Goal: Information Seeking & Learning: Find contact information

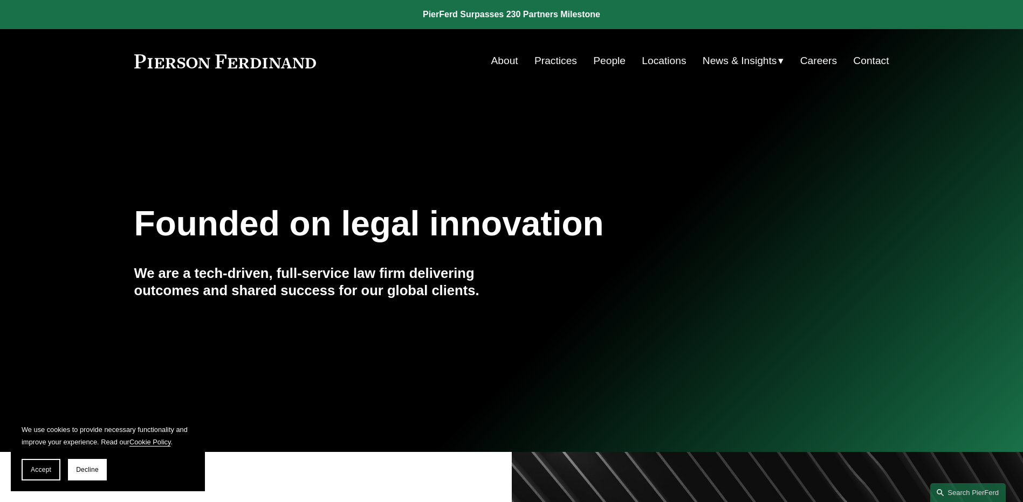
click at [665, 59] on link "Locations" at bounding box center [664, 61] width 44 height 20
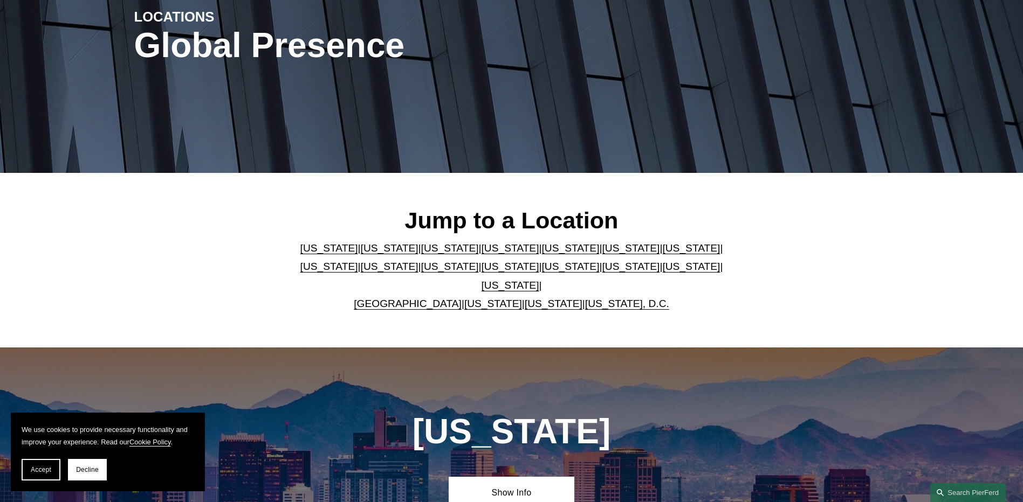
scroll to position [216, 0]
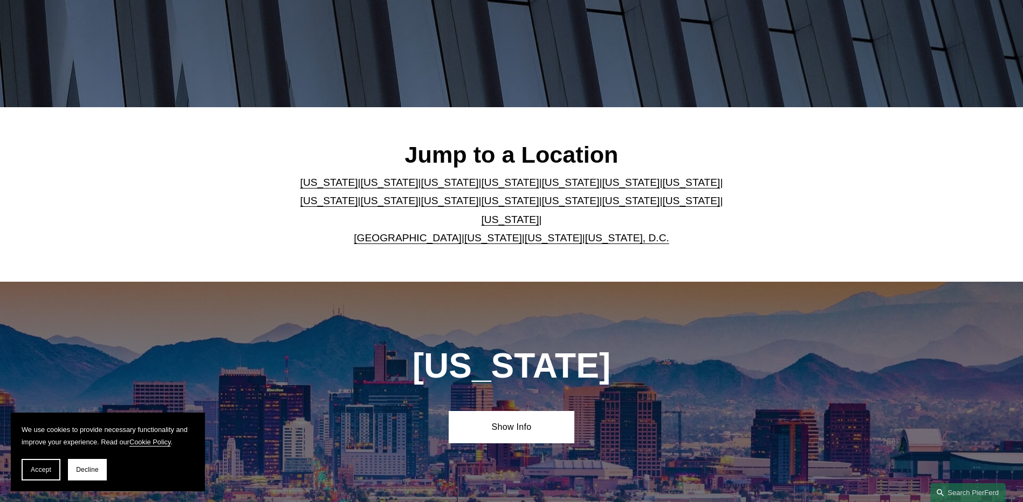
click at [422, 232] on link "United Kingdom" at bounding box center [408, 237] width 108 height 11
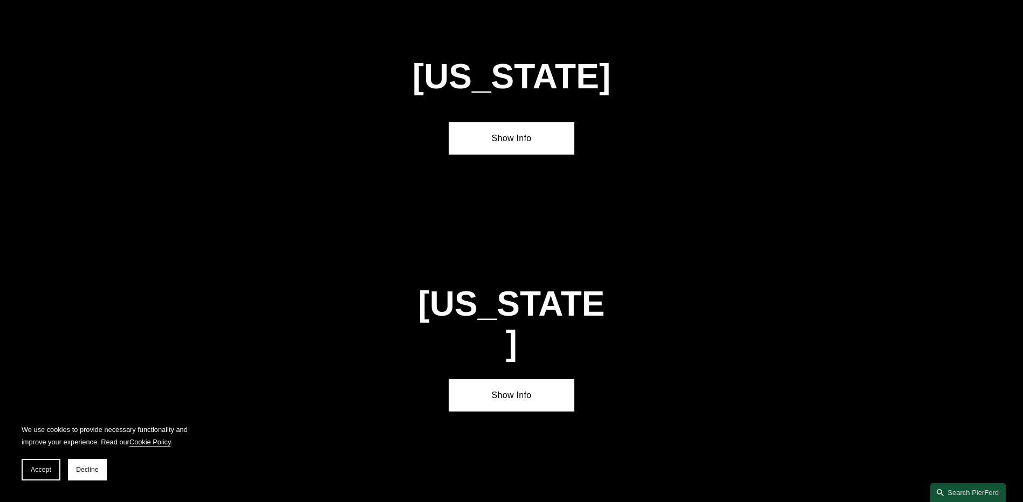
scroll to position [3896, 0]
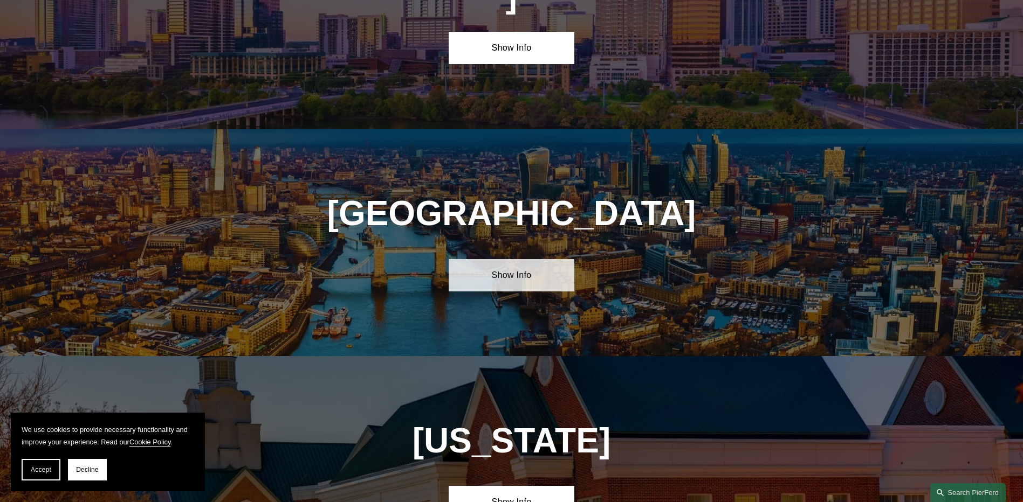
click at [497, 259] on link "Show Info" at bounding box center [512, 275] width 126 height 32
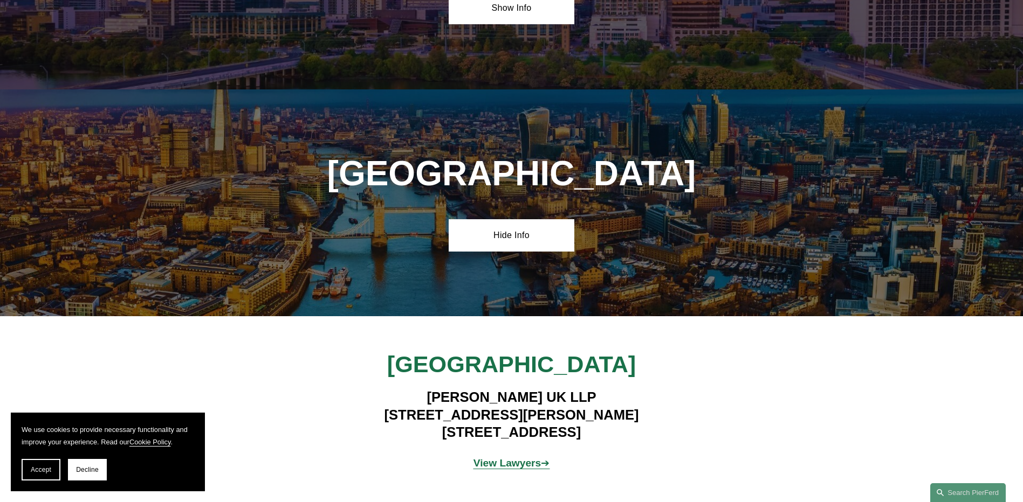
scroll to position [4004, 0]
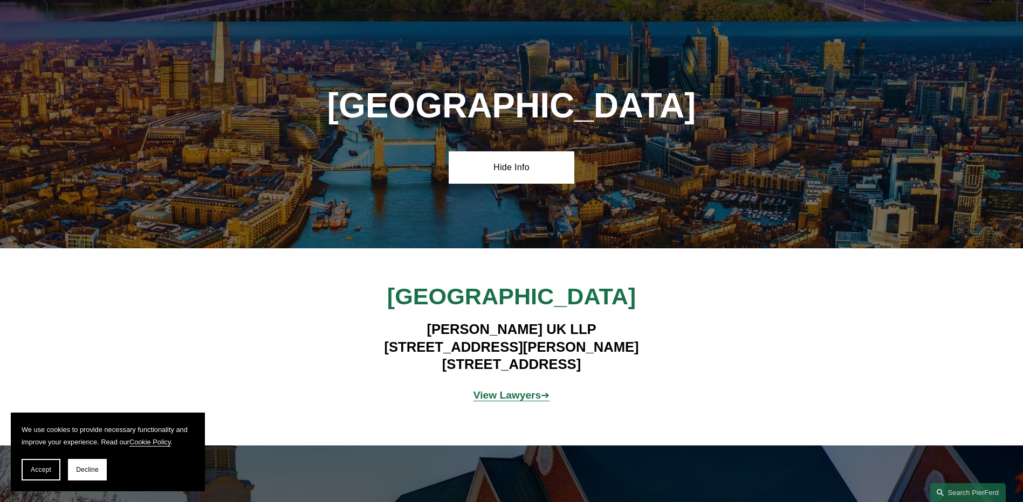
click at [497, 390] on strong "View Lawyers" at bounding box center [507, 395] width 68 height 11
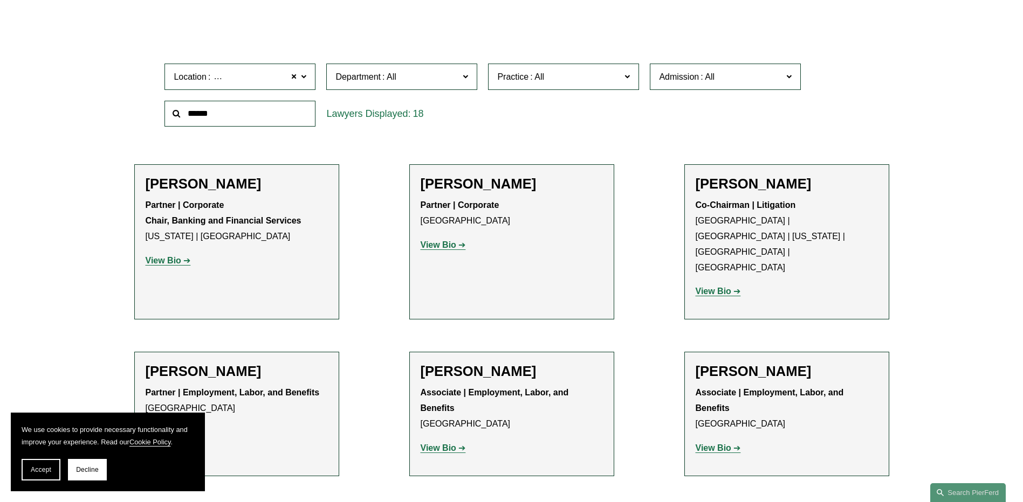
scroll to position [377, 0]
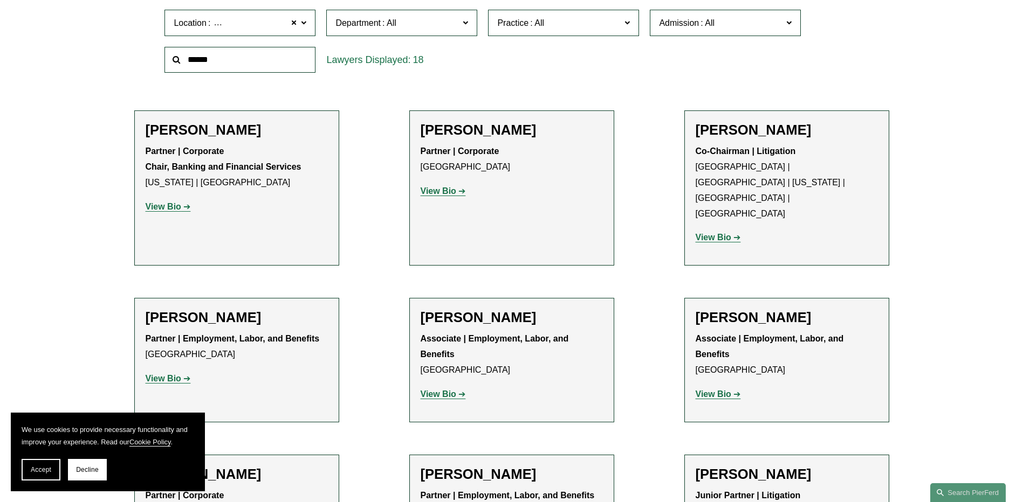
click at [451, 23] on span "Department" at bounding box center [396, 23] width 123 height 15
click at [0, 0] on link "Litigation" at bounding box center [0, 0] width 0 height 0
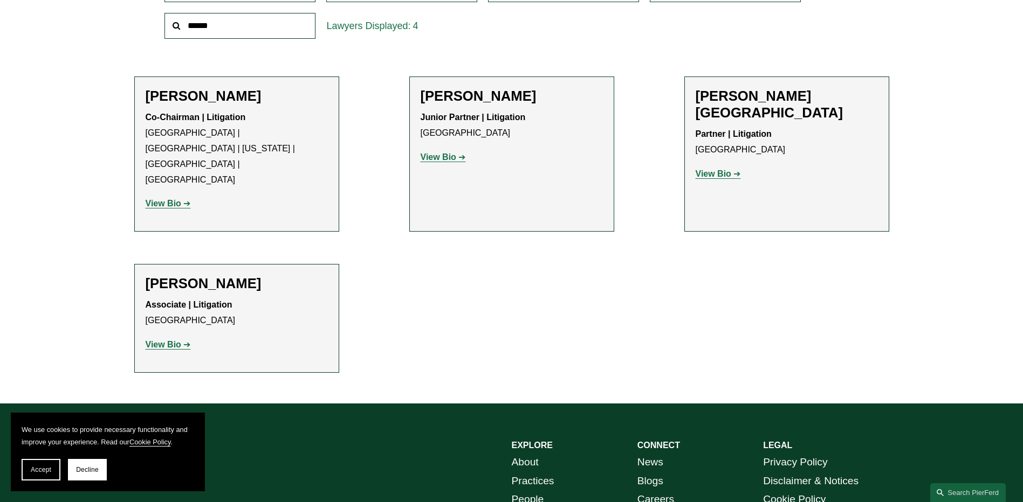
scroll to position [431, 0]
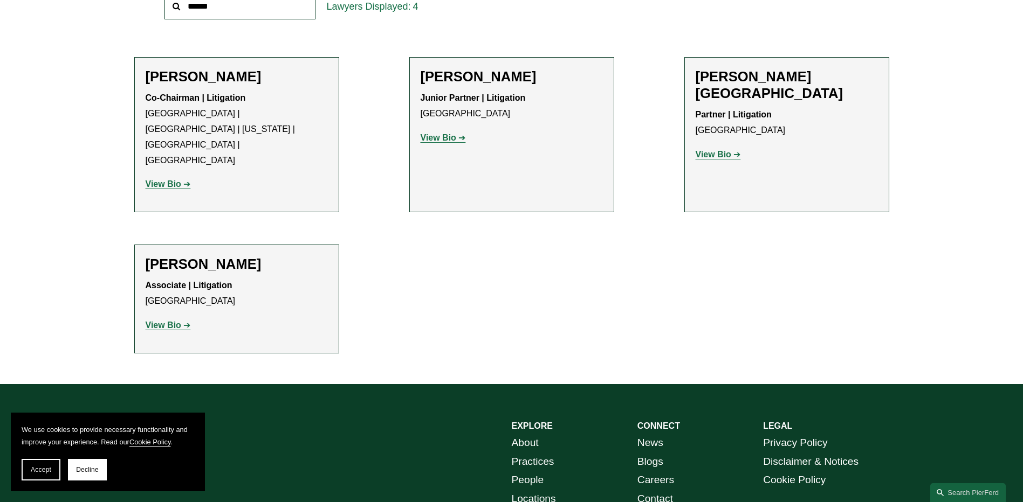
click at [492, 84] on h2 "Daniel Hayward-Hughes" at bounding box center [512, 76] width 182 height 17
click at [444, 138] on strong "View Bio" at bounding box center [439, 137] width 36 height 9
click at [723, 150] on strong "View Bio" at bounding box center [713, 154] width 36 height 9
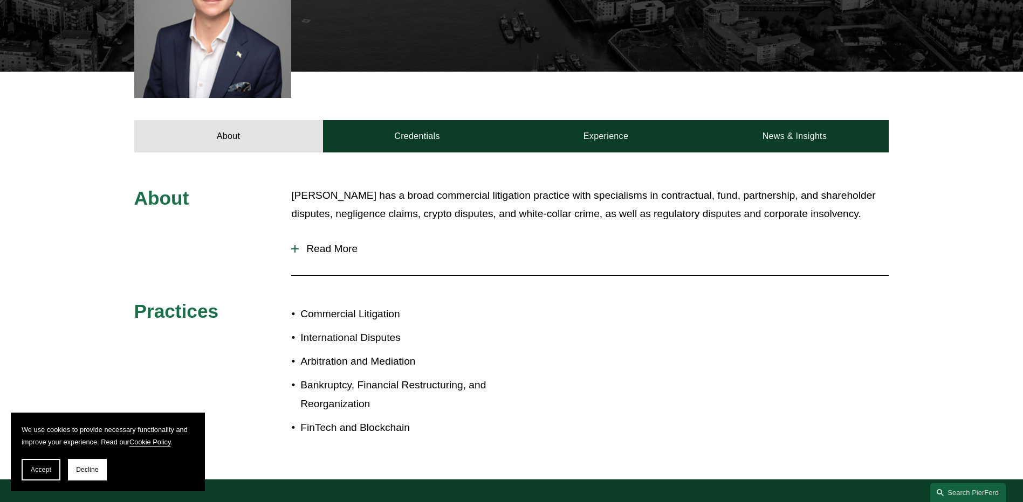
scroll to position [485, 0]
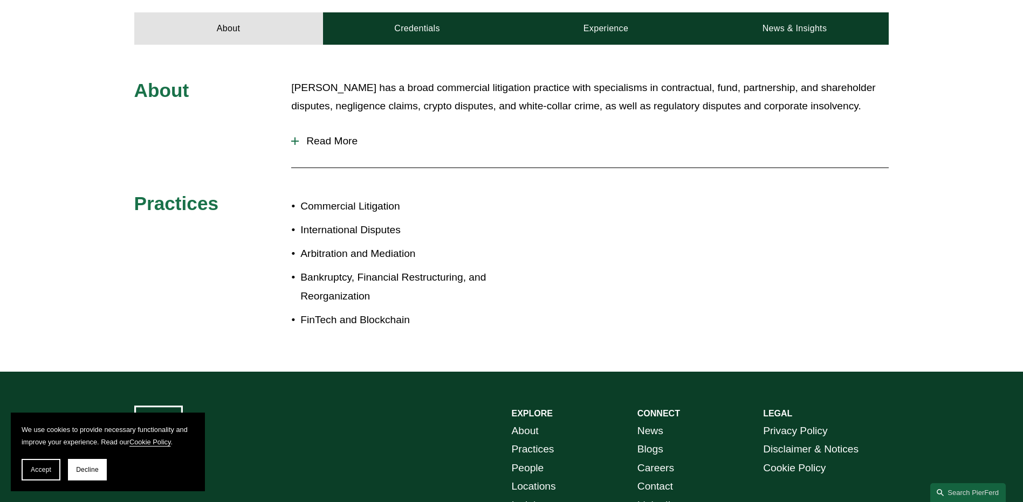
click at [339, 135] on span "Read More" at bounding box center [594, 141] width 590 height 12
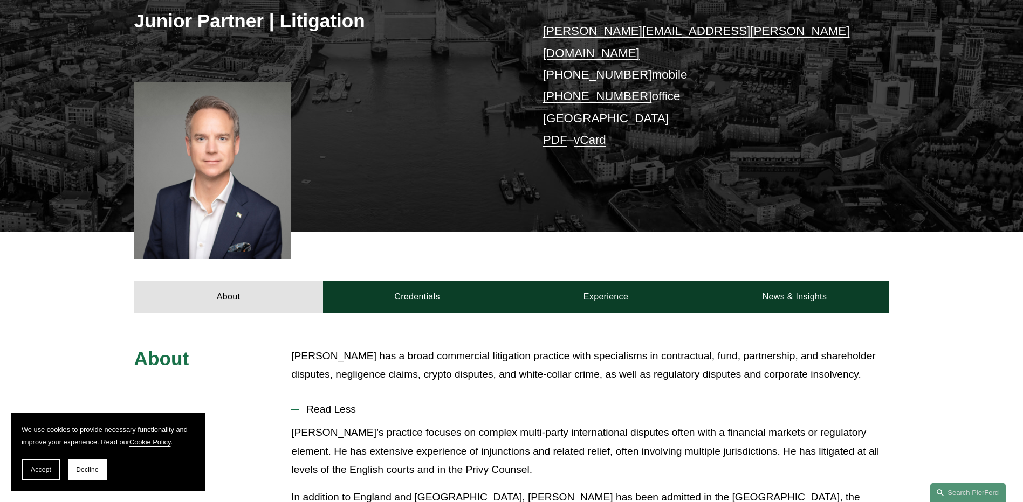
scroll to position [216, 0]
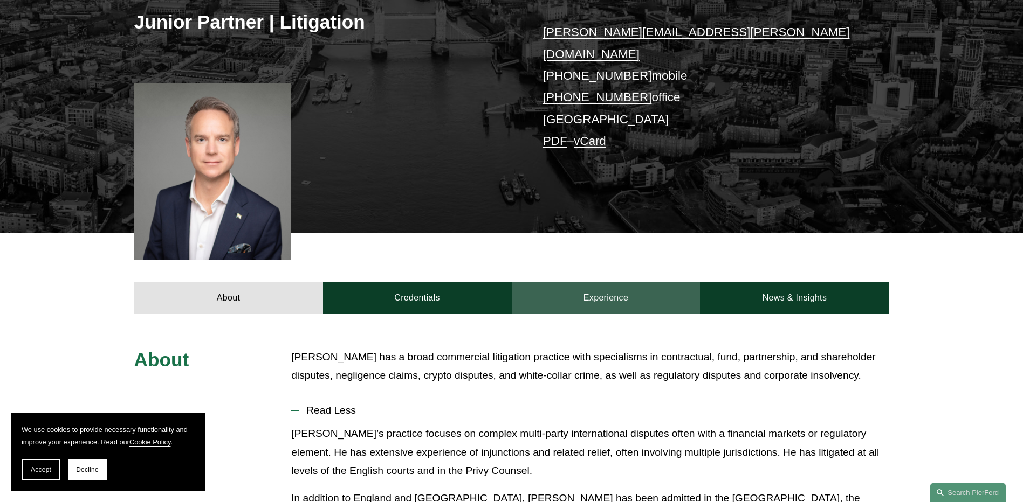
click at [608, 286] on link "Experience" at bounding box center [606, 298] width 189 height 32
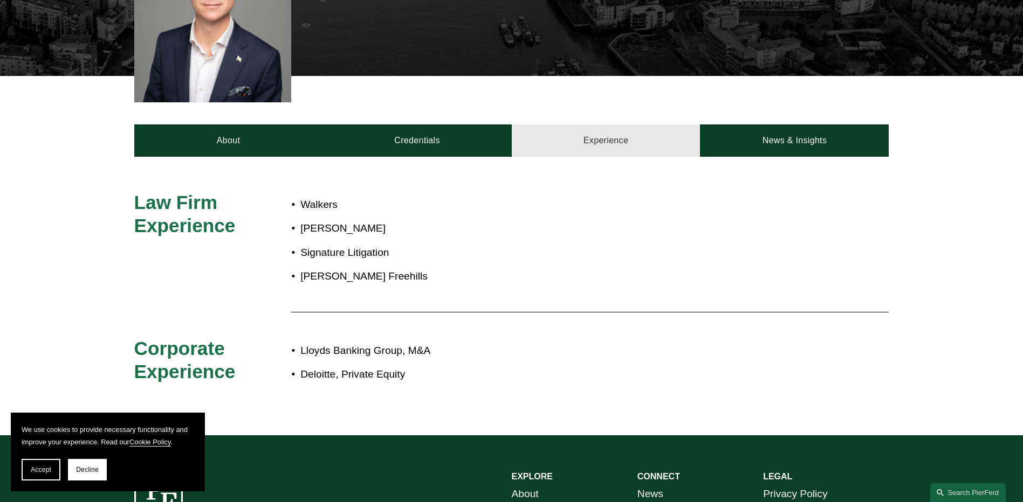
scroll to position [377, 0]
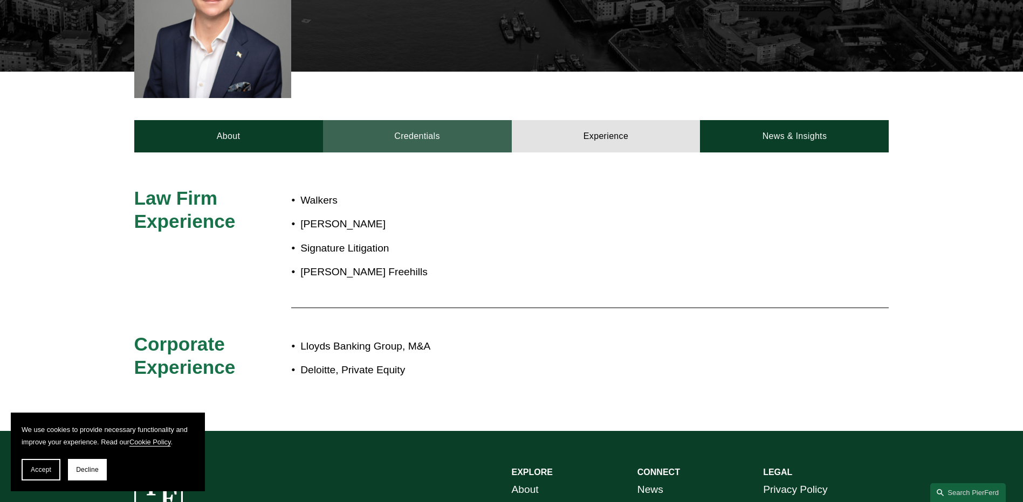
click at [404, 120] on link "Credentials" at bounding box center [417, 136] width 189 height 32
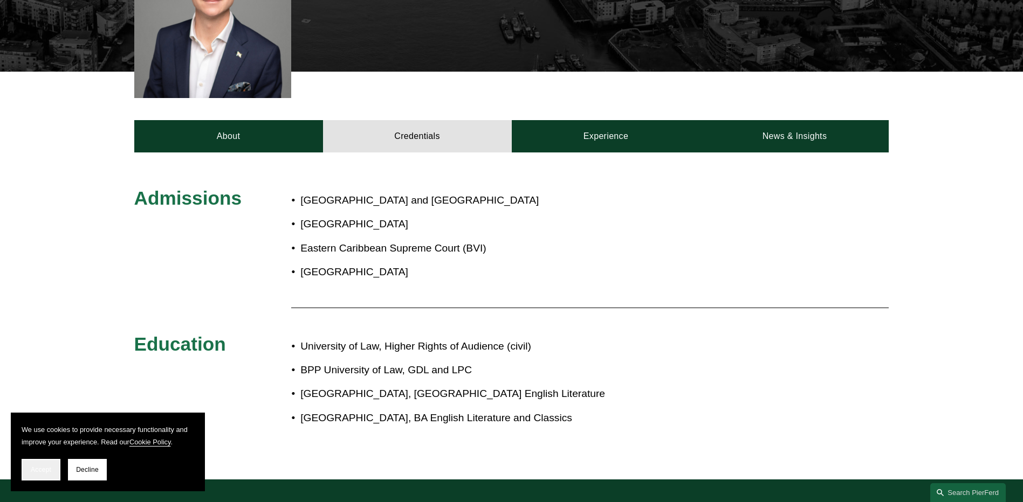
click at [44, 467] on span "Accept" at bounding box center [41, 470] width 20 height 8
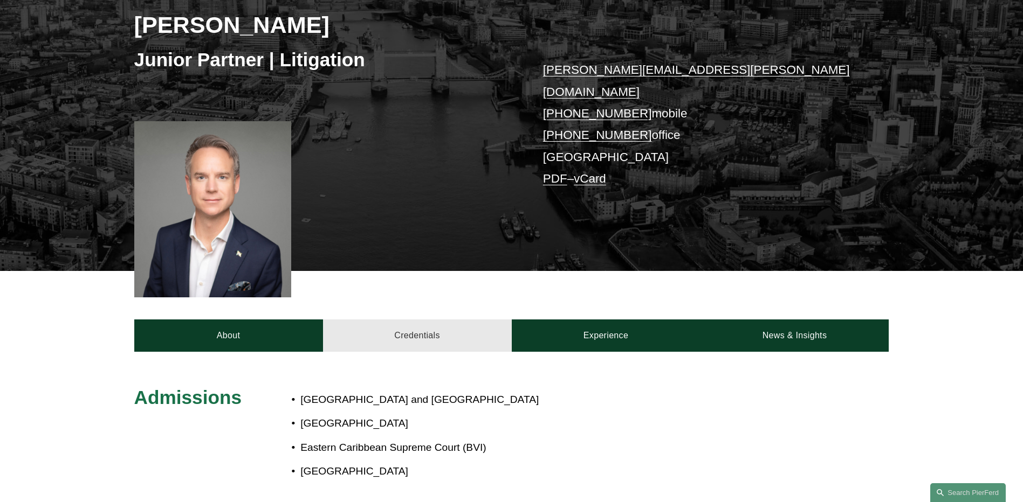
scroll to position [108, 0]
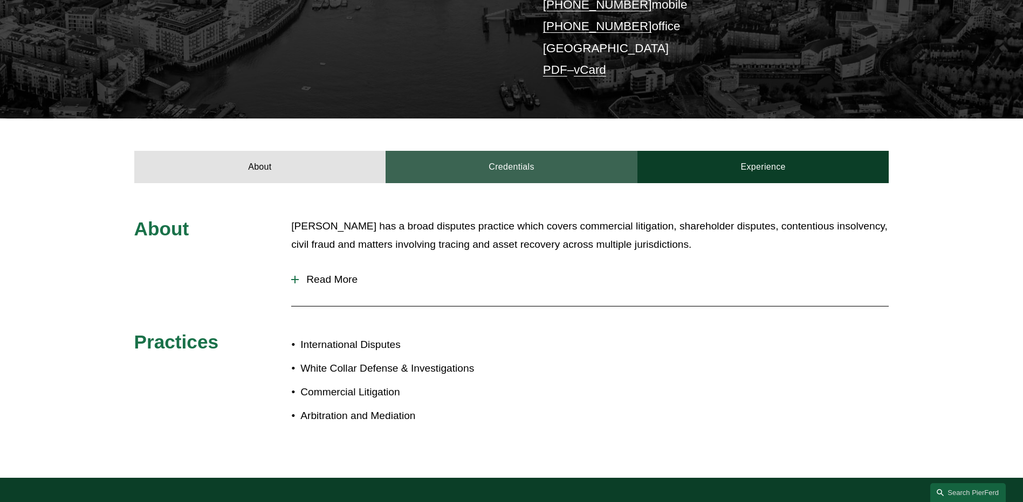
scroll to position [270, 0]
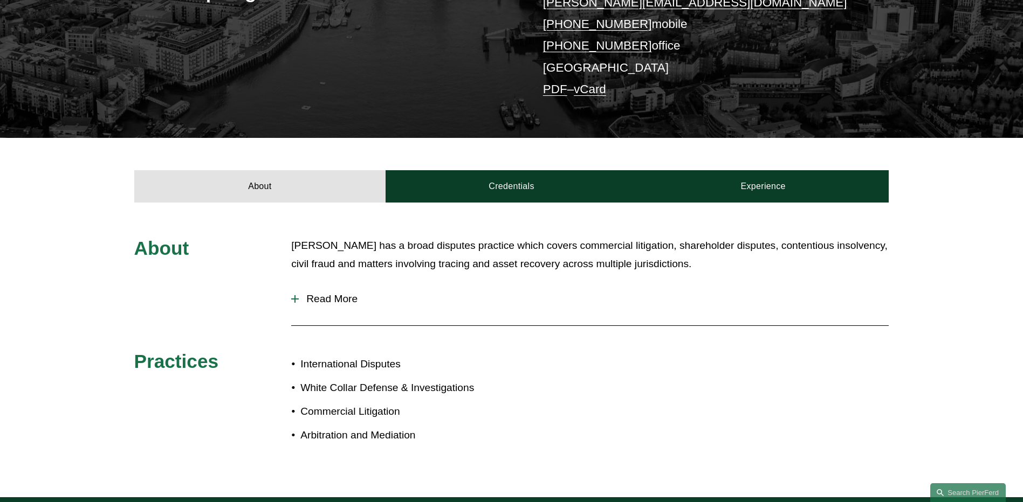
click at [342, 293] on span "Read More" at bounding box center [594, 299] width 590 height 12
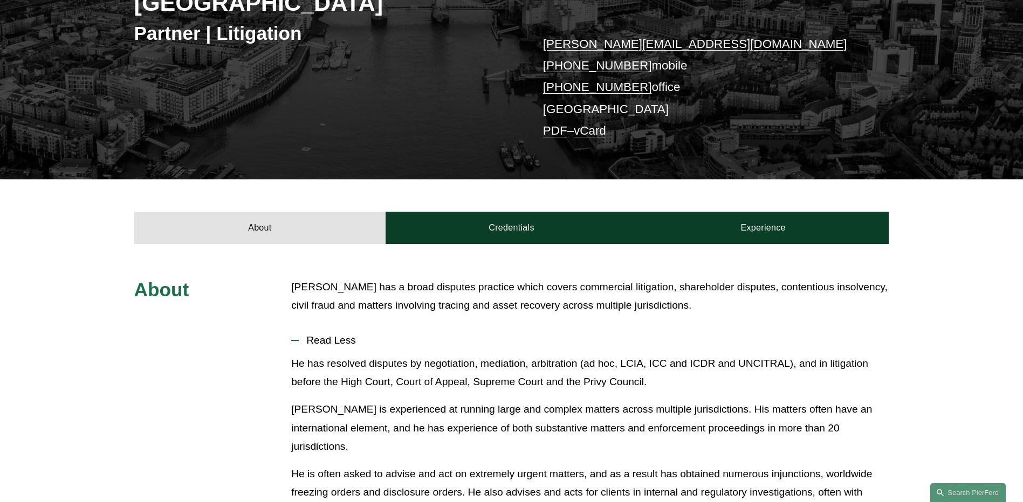
scroll to position [216, 0]
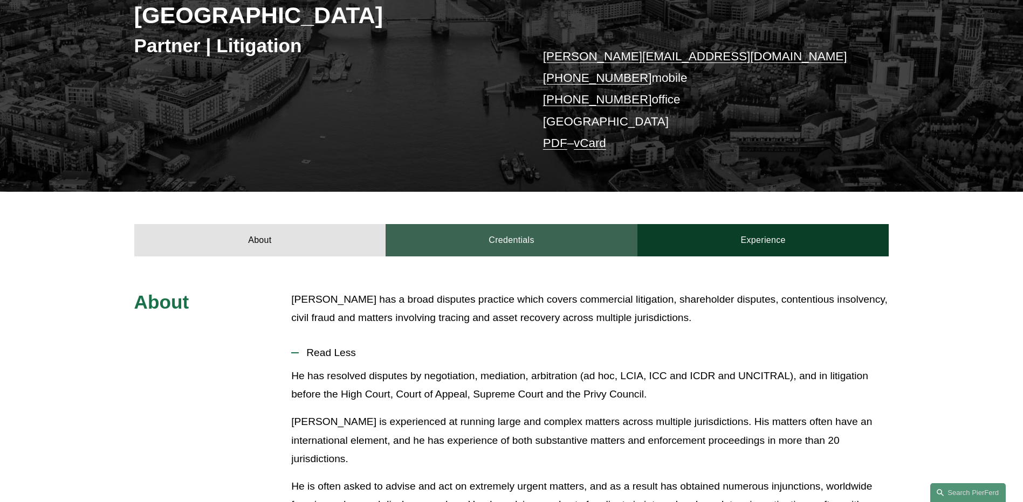
click at [492, 224] on link "Credentials" at bounding box center [511, 240] width 252 height 32
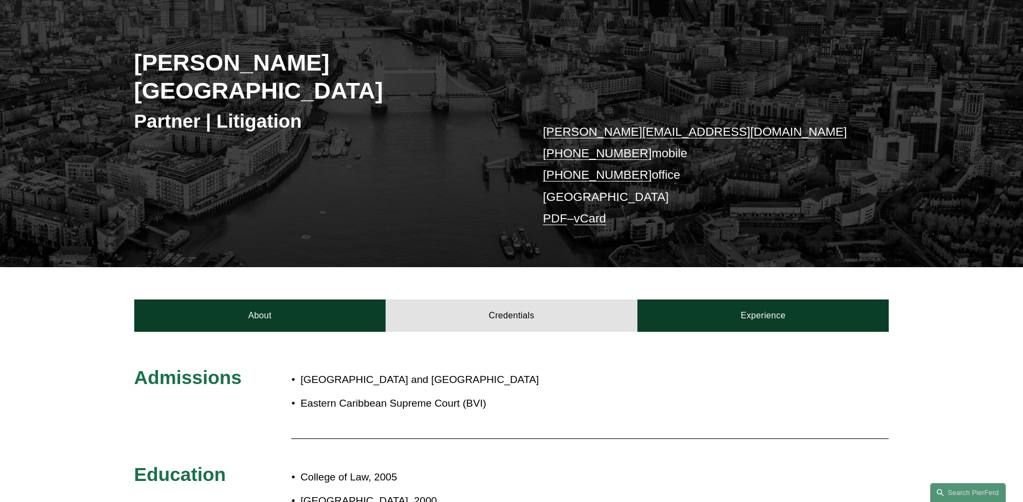
scroll to position [108, 0]
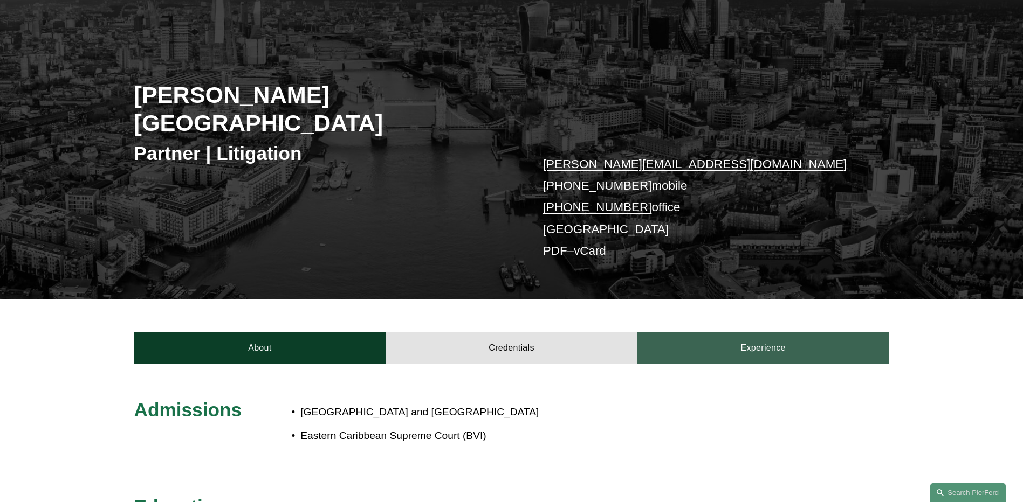
click at [755, 332] on link "Experience" at bounding box center [763, 348] width 252 height 32
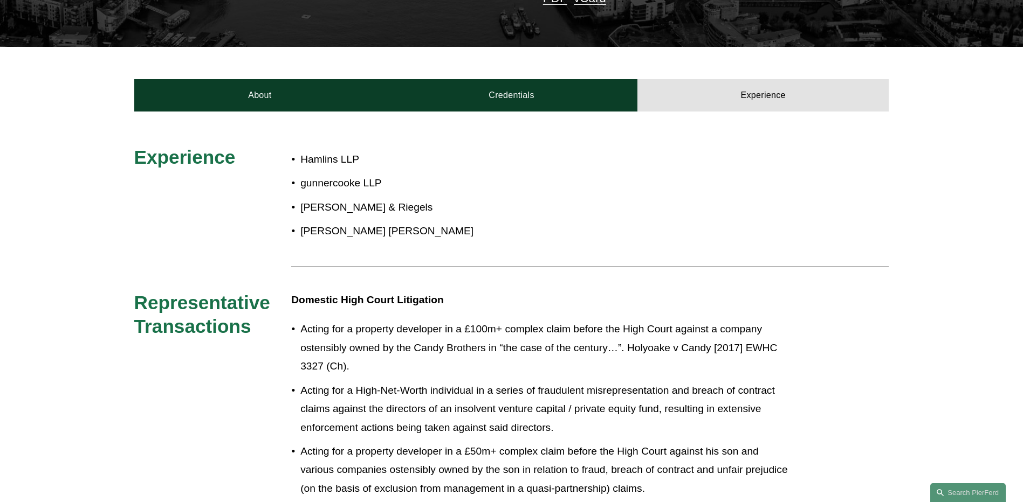
scroll to position [377, 0]
